Goal: Information Seeking & Learning: Check status

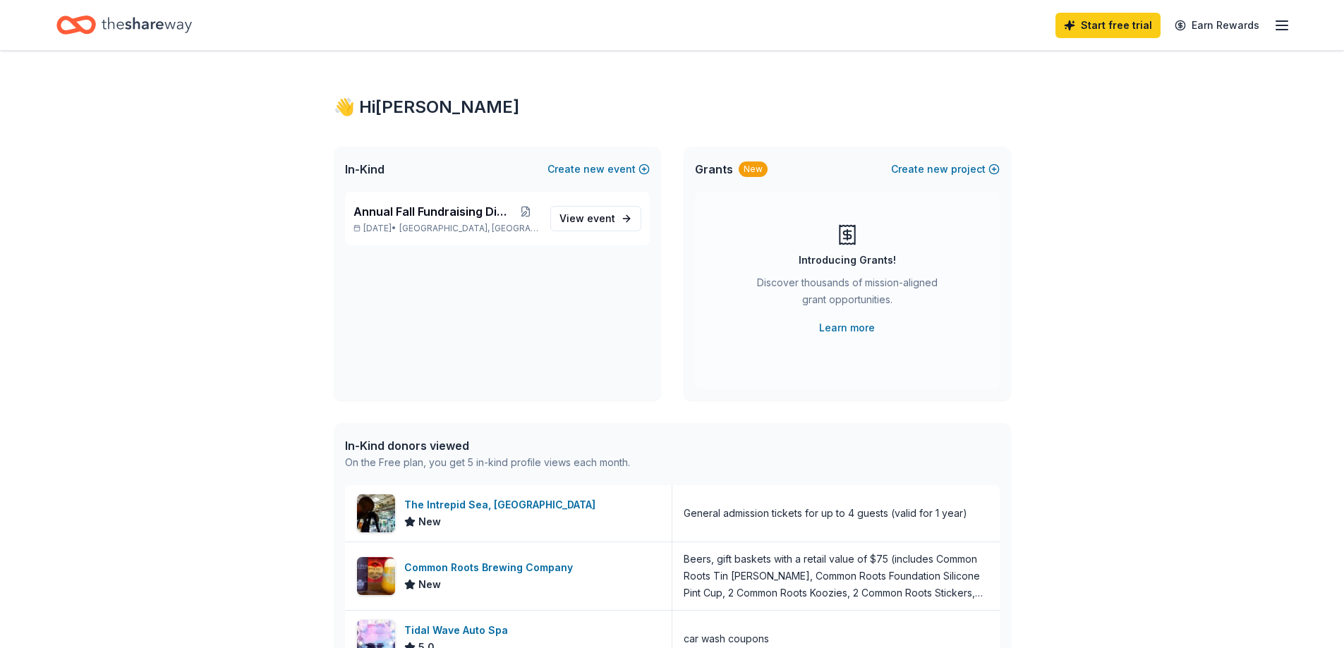
click at [1276, 21] on line "button" at bounding box center [1281, 21] width 11 height 0
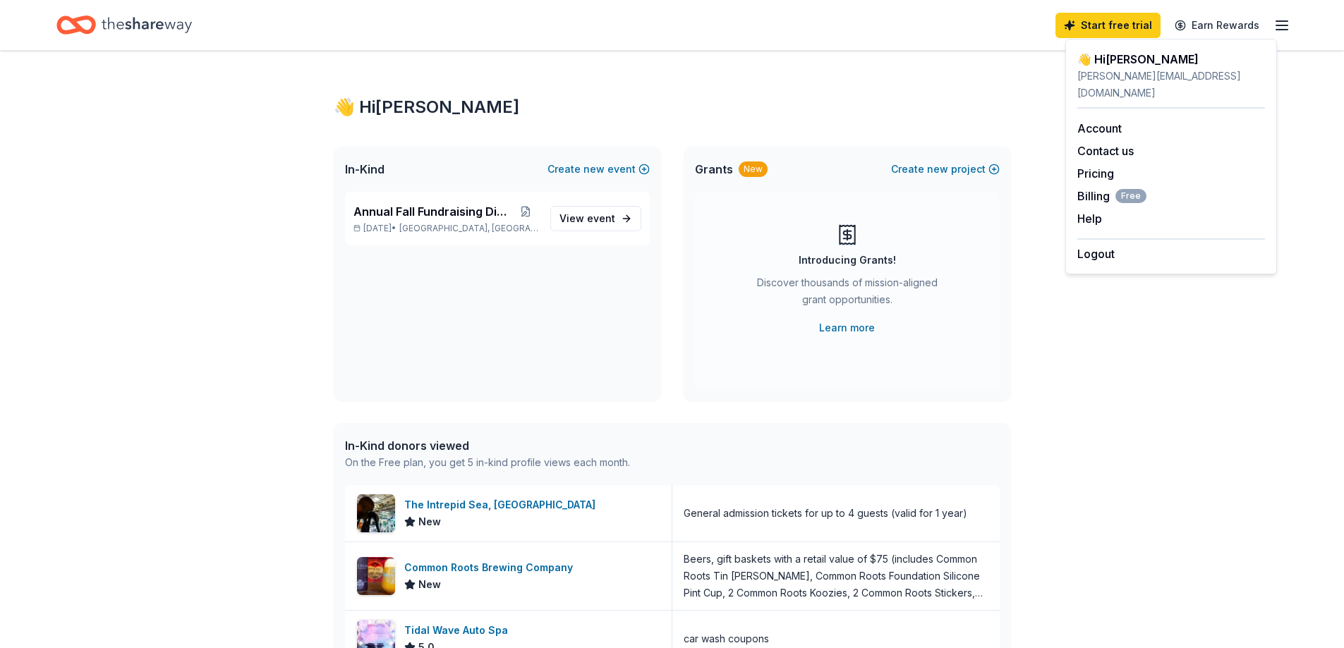
click at [1150, 68] on div "👋 Hi [PERSON_NAME]" at bounding box center [1171, 59] width 188 height 17
click at [941, 98] on div "👋 Hi [PERSON_NAME] In-Kind Create new event Annual Fall Fundraising Dinner [DAT…" at bounding box center [672, 543] width 722 height 985
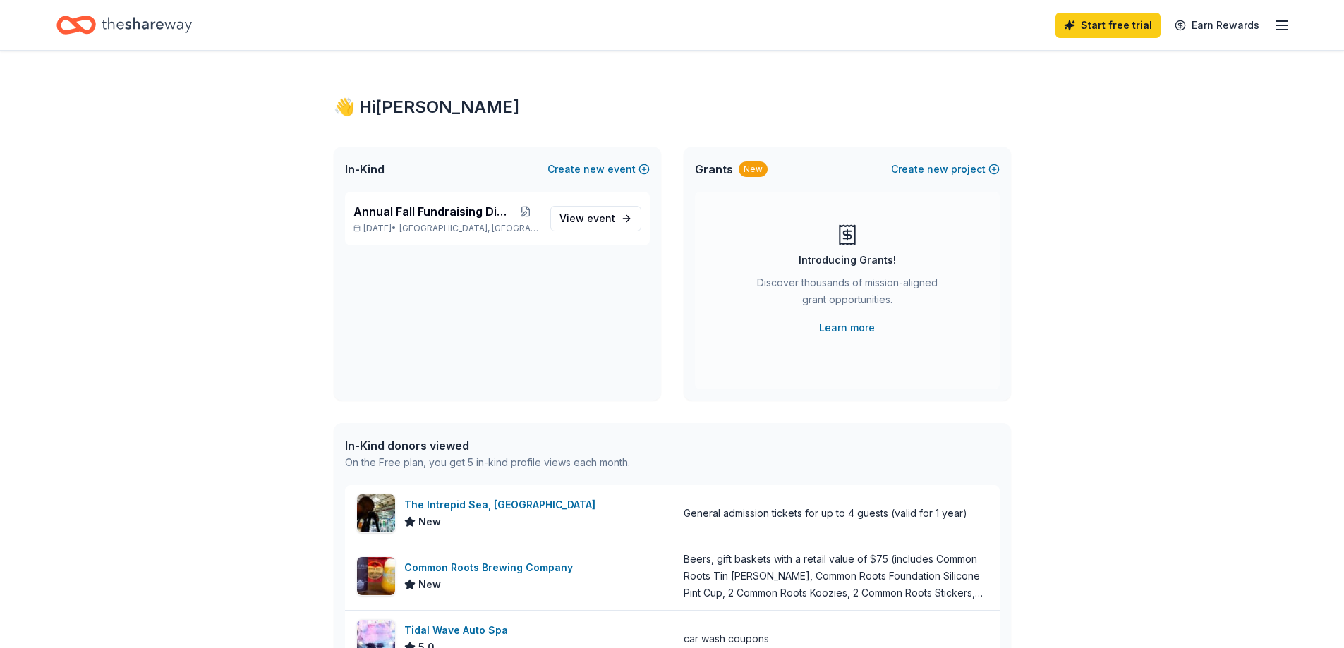
click at [485, 454] on div "In-Kind donors viewed" at bounding box center [487, 445] width 285 height 17
click at [571, 471] on div "On the Free plan, you get 5 in-kind profile views each month." at bounding box center [487, 462] width 285 height 17
click at [370, 178] on span "In-Kind" at bounding box center [364, 169] width 39 height 17
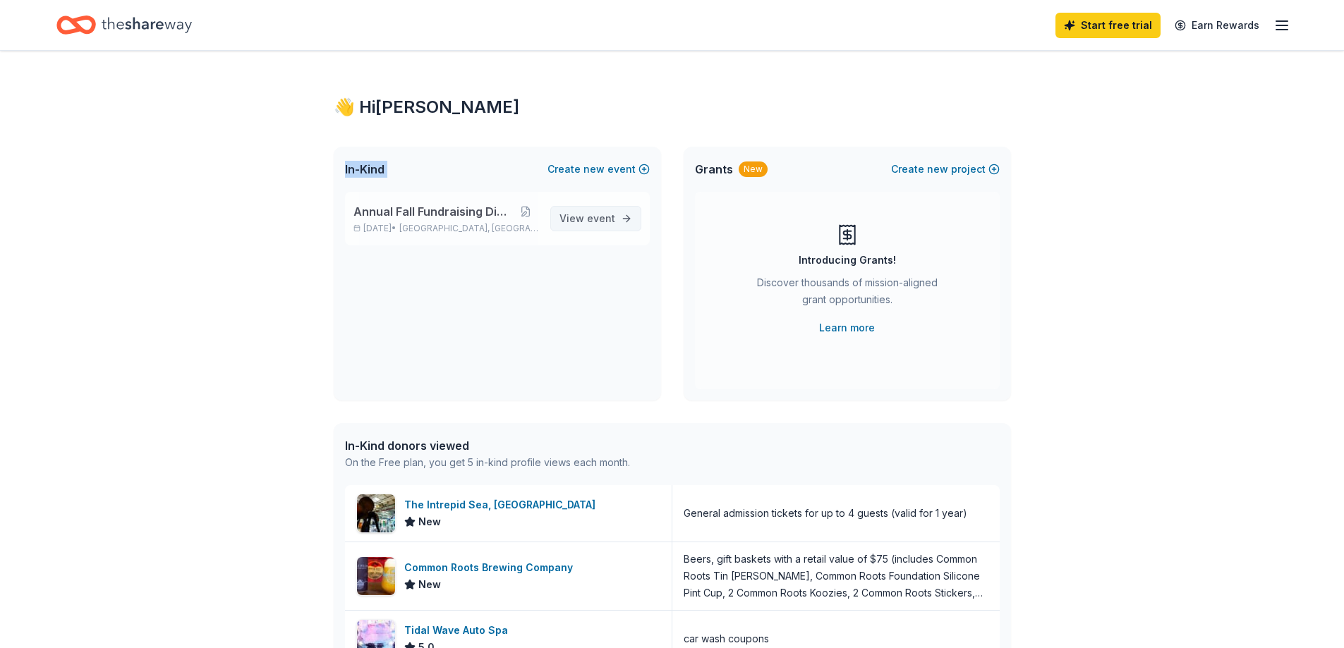
click at [559, 227] on span "View event" at bounding box center [587, 218] width 56 height 17
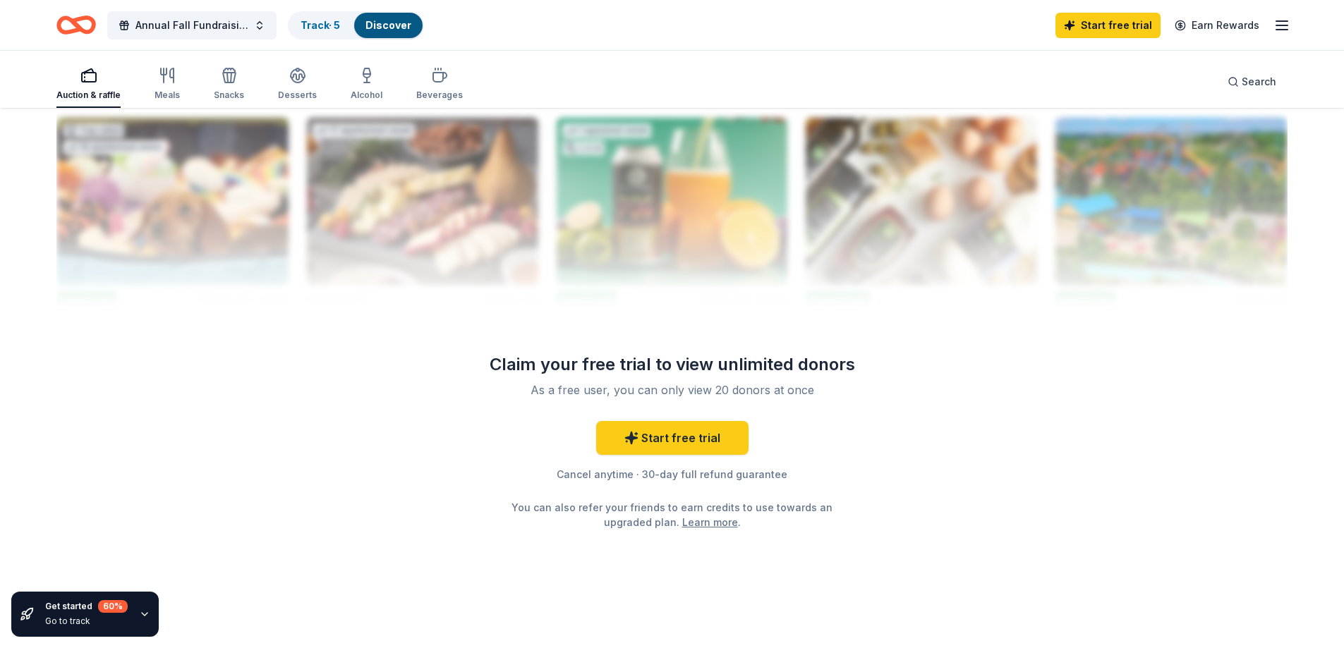
scroll to position [1493, 0]
